Goal: Transaction & Acquisition: Book appointment/travel/reservation

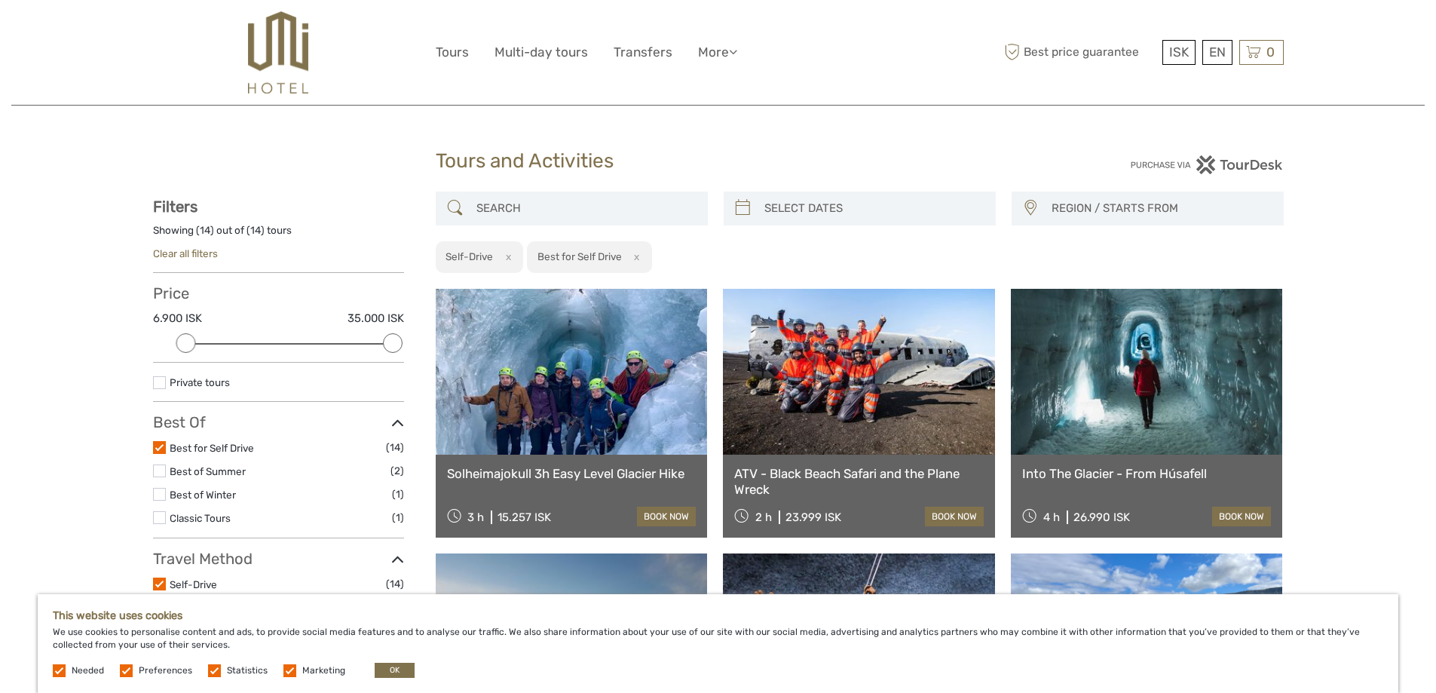
select select
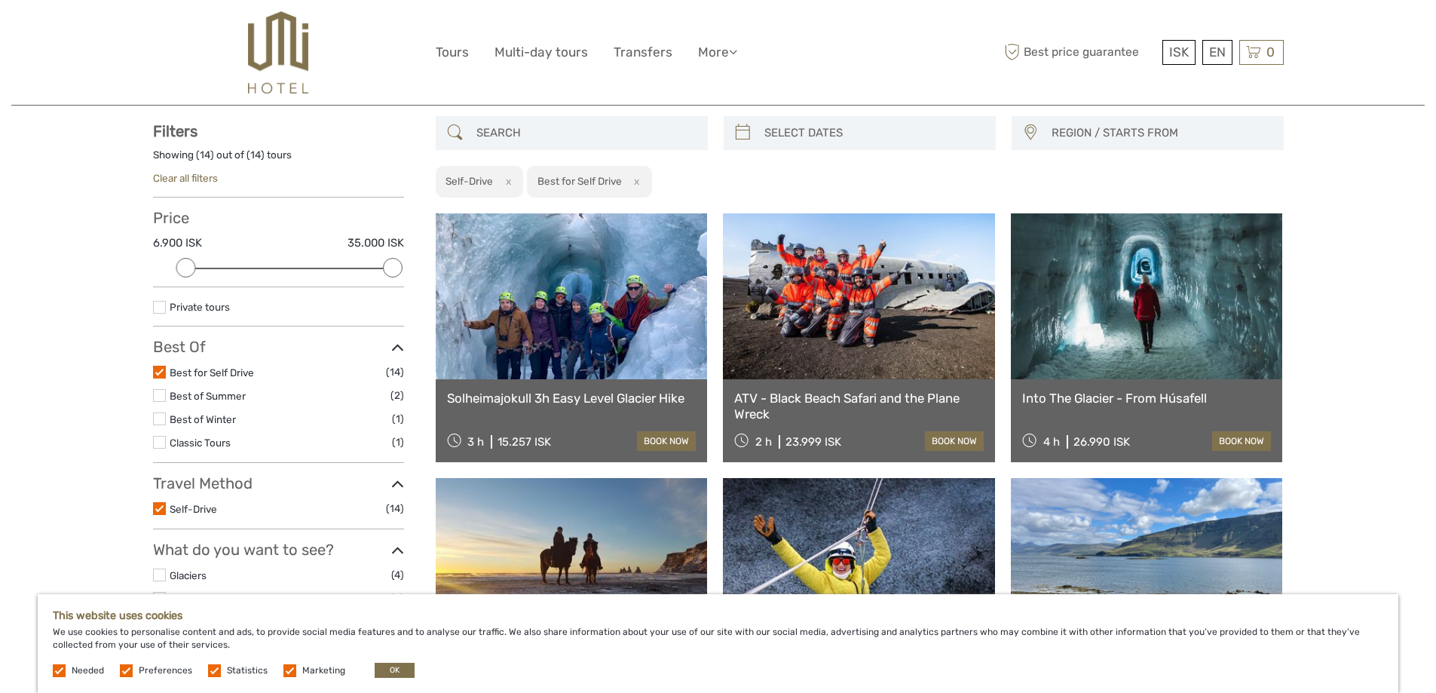
click at [872, 326] on link at bounding box center [859, 296] width 272 height 166
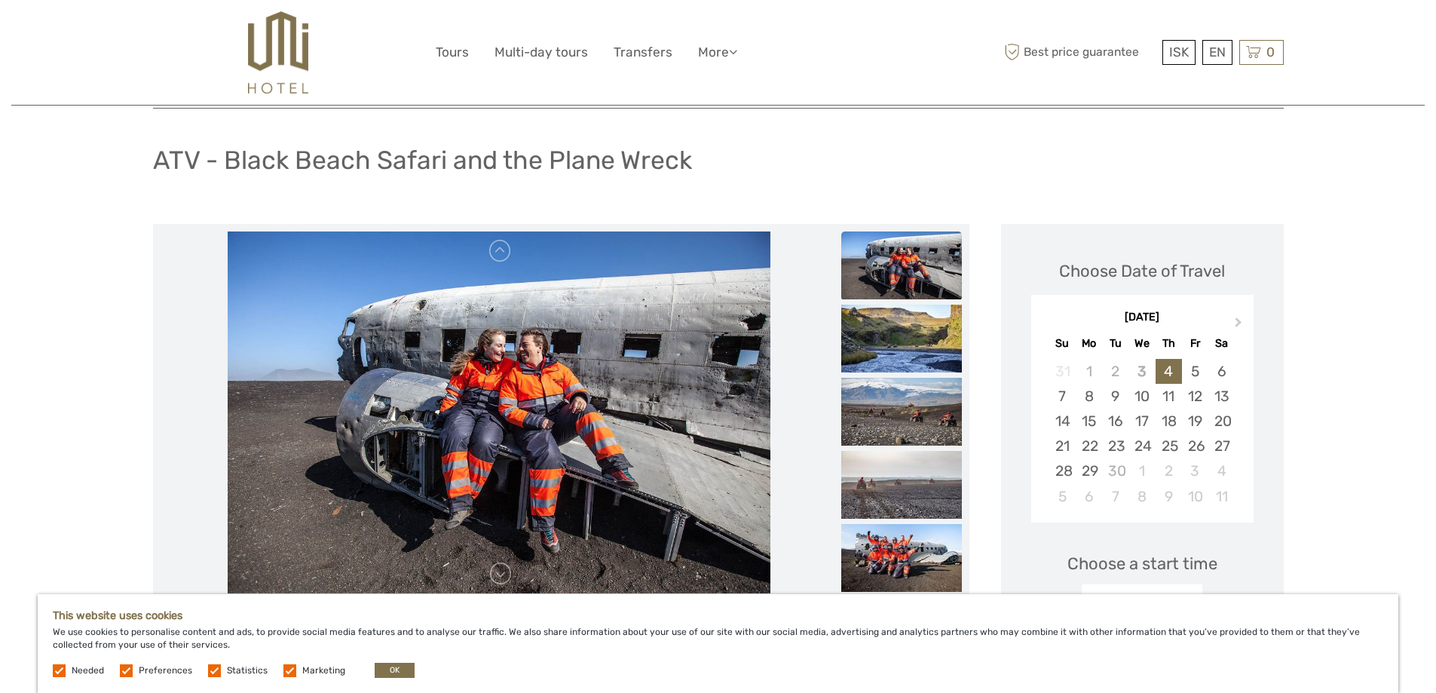
scroll to position [151, 0]
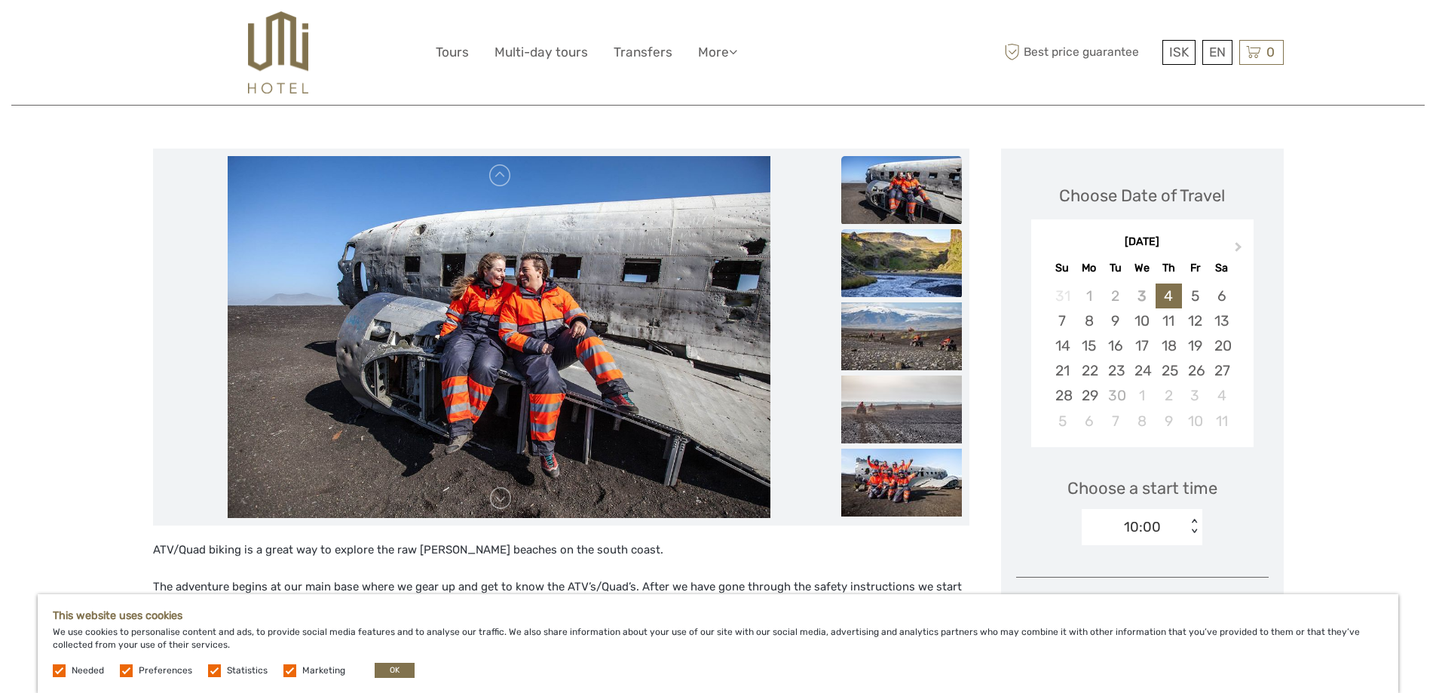
click at [929, 268] on img at bounding box center [901, 263] width 121 height 68
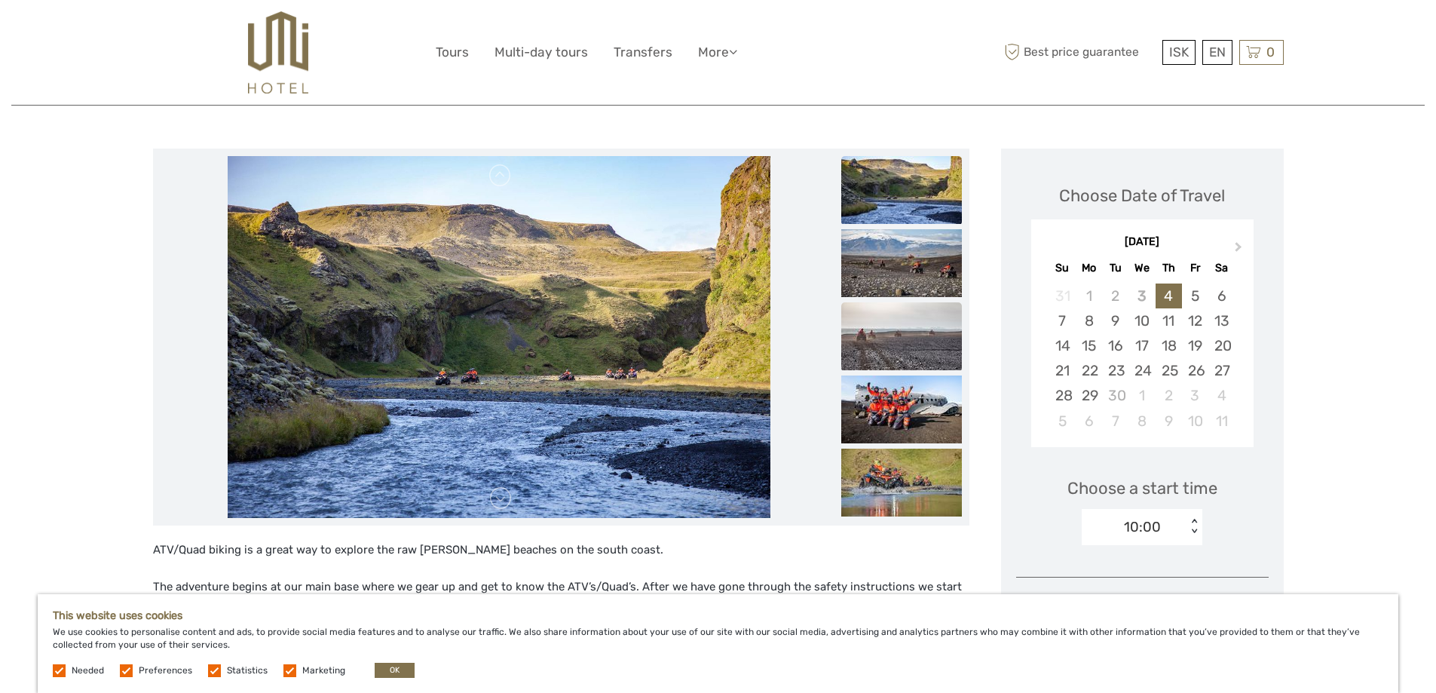
click at [931, 336] on img at bounding box center [901, 336] width 121 height 68
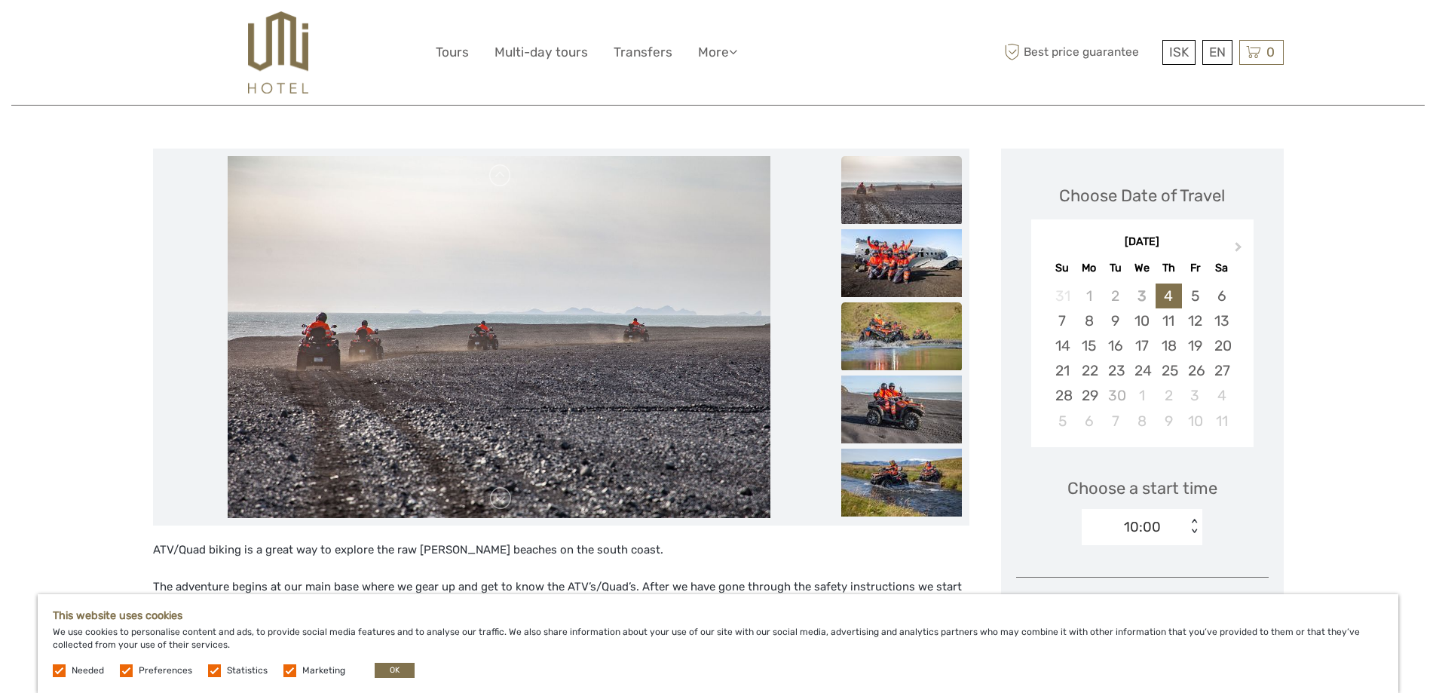
click at [925, 335] on img at bounding box center [901, 336] width 121 height 68
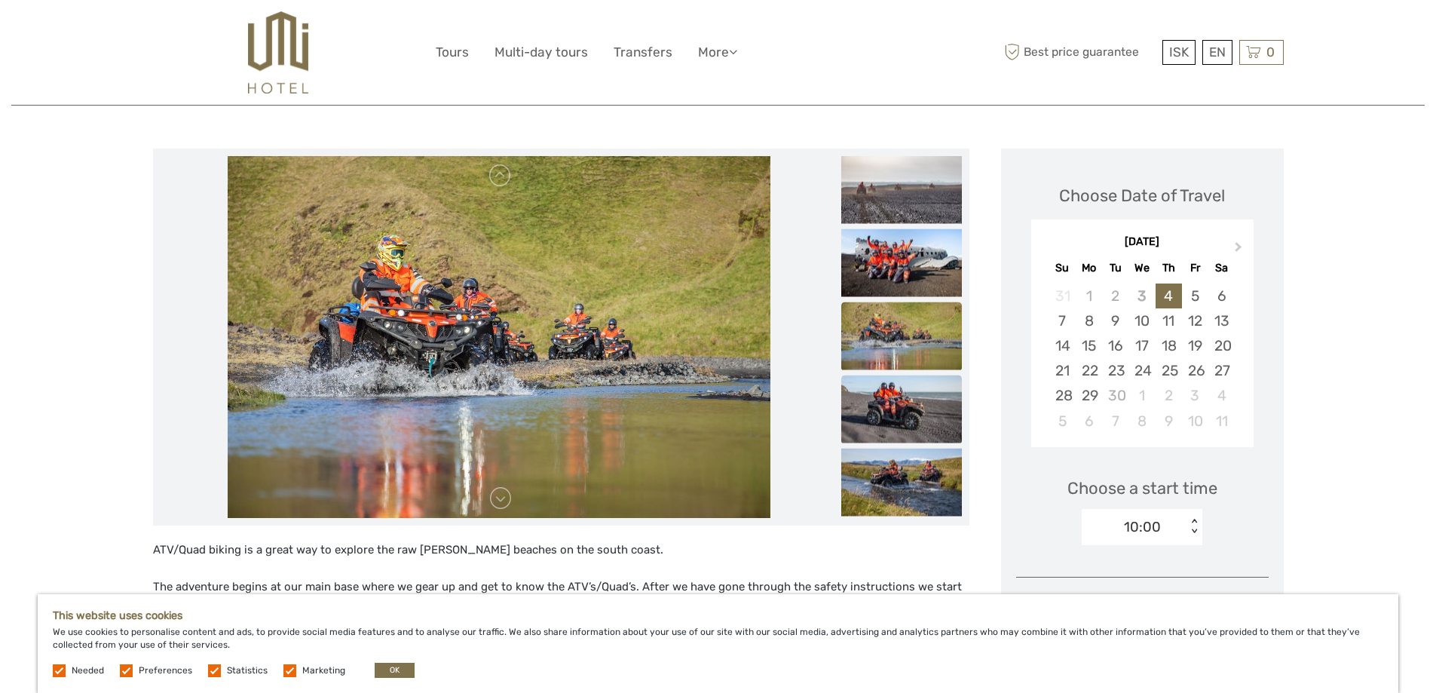
click at [925, 404] on img at bounding box center [901, 409] width 121 height 68
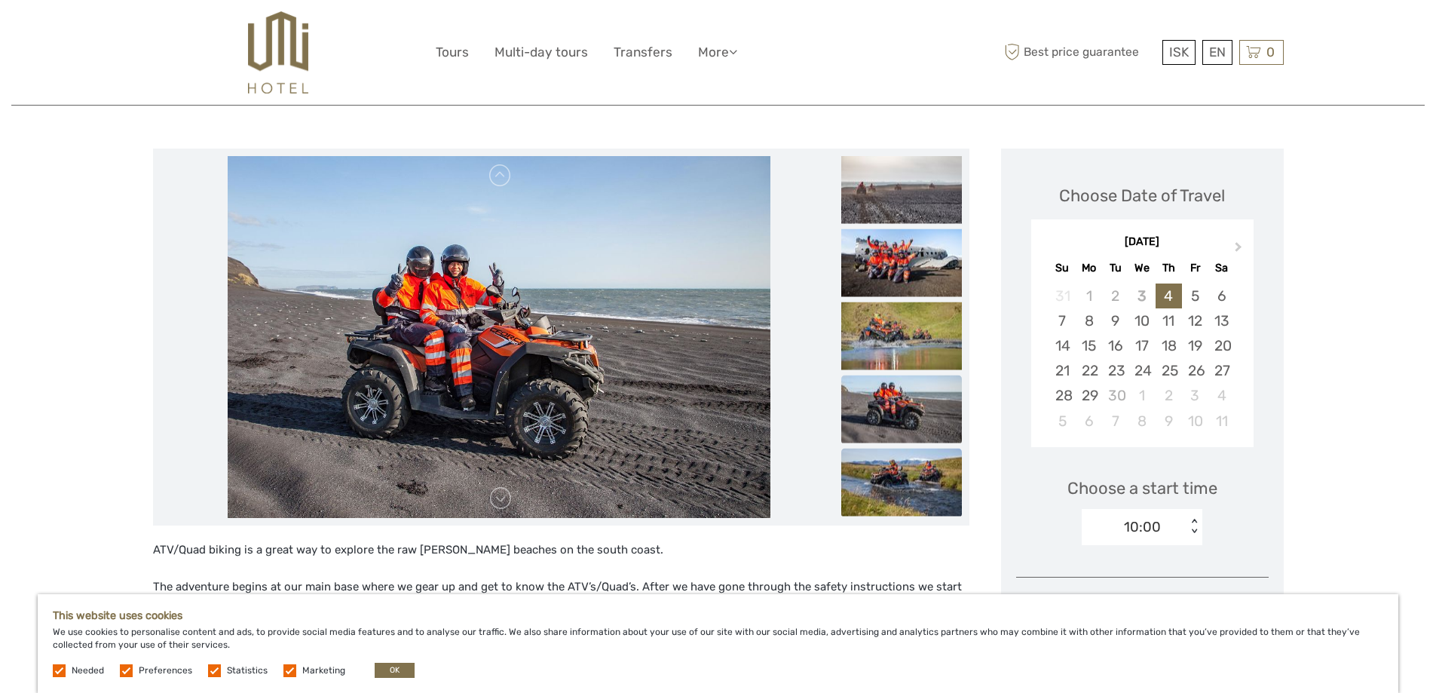
click at [911, 485] on img at bounding box center [901, 482] width 121 height 68
